Goal: Information Seeking & Learning: Learn about a topic

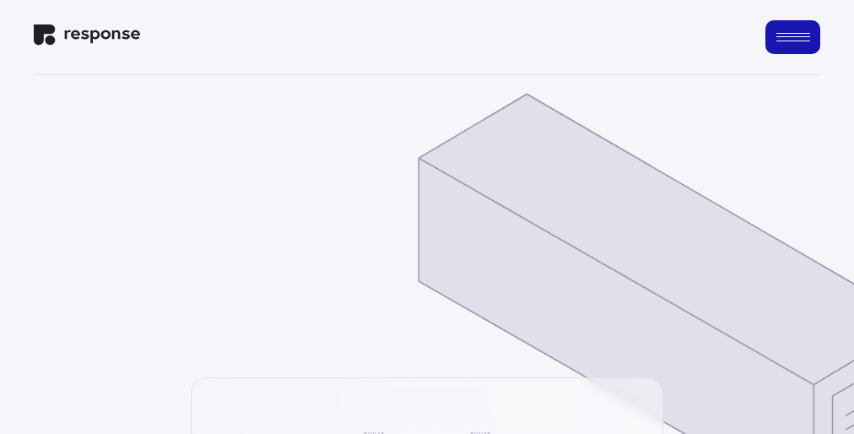
click at [427, 217] on img at bounding box center [668, 301] width 503 height 418
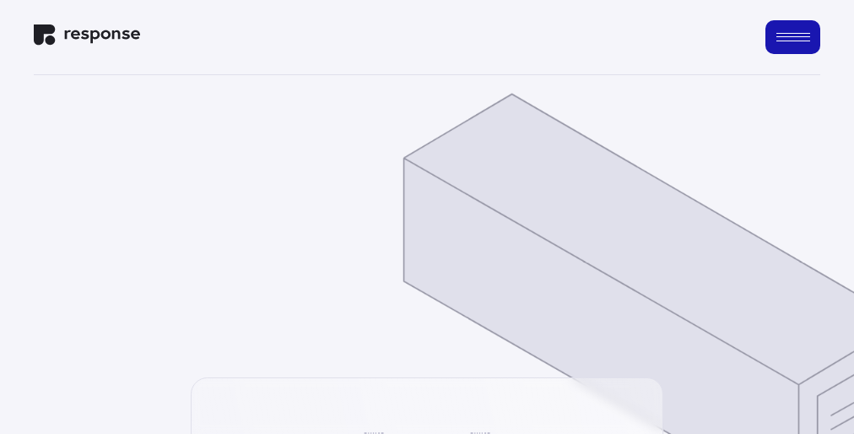
click at [427, 217] on img at bounding box center [653, 301] width 503 height 418
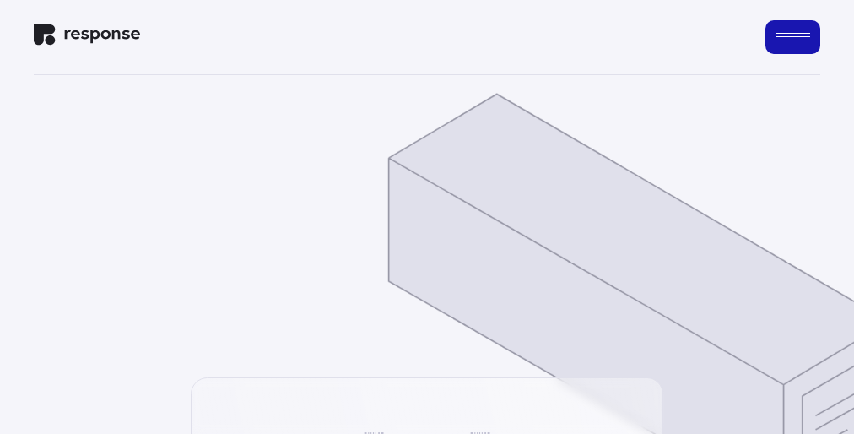
click at [427, 217] on img at bounding box center [639, 301] width 503 height 418
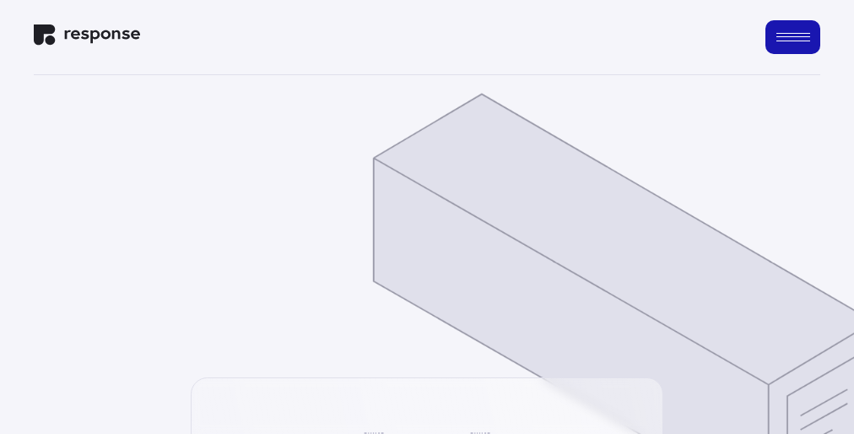
click at [427, 217] on img at bounding box center [623, 301] width 503 height 418
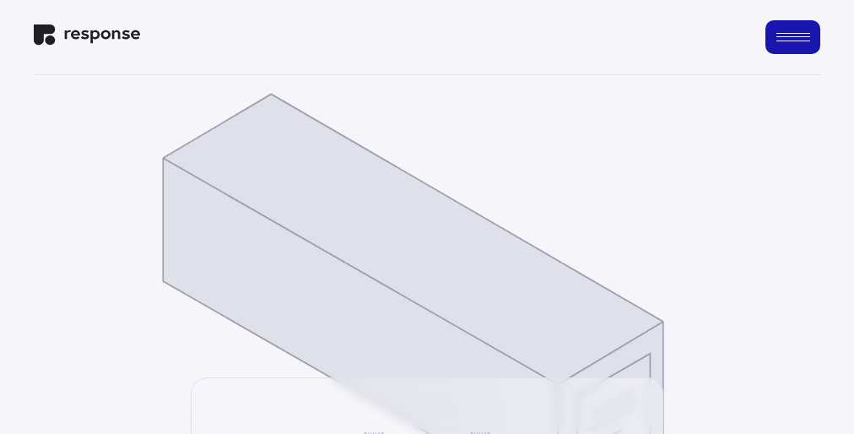
click at [427, 217] on img at bounding box center [412, 301] width 503 height 418
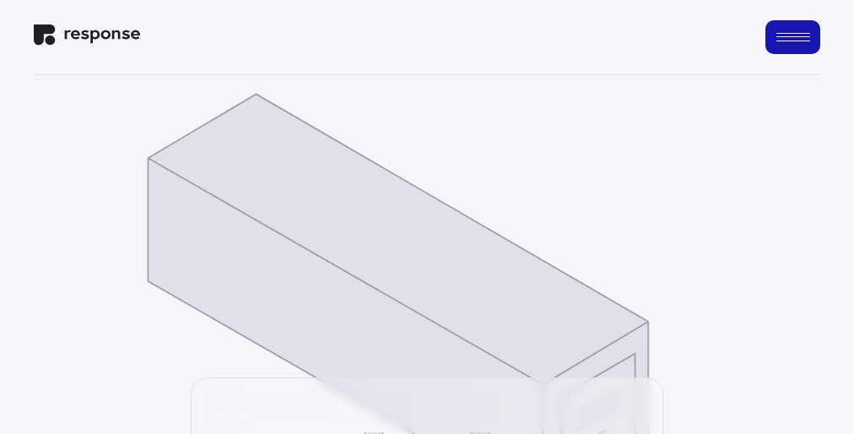
click at [427, 217] on img at bounding box center [397, 301] width 503 height 418
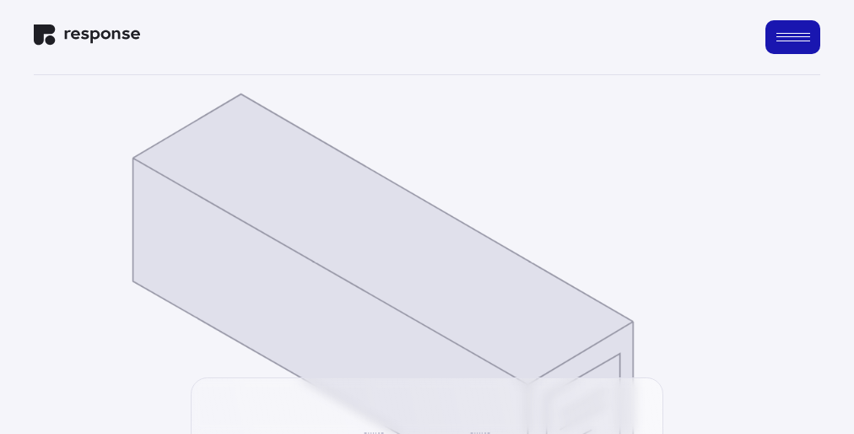
click at [427, 217] on img at bounding box center [382, 301] width 503 height 418
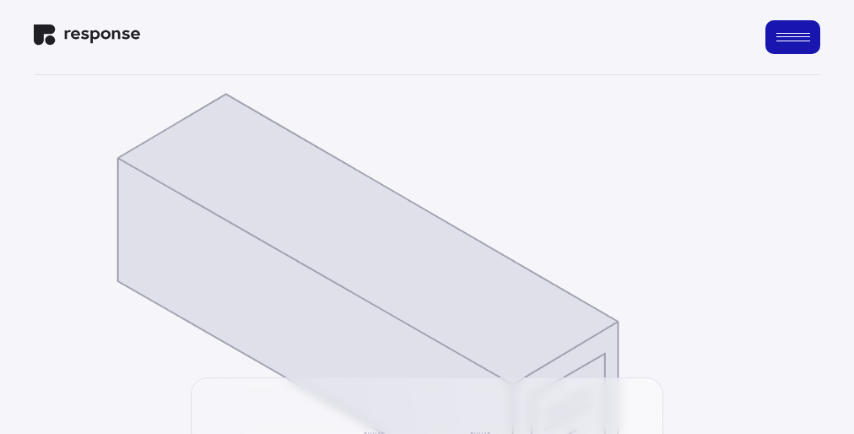
click at [427, 217] on img at bounding box center [368, 301] width 503 height 418
